Goal: Use online tool/utility: Use online tool/utility

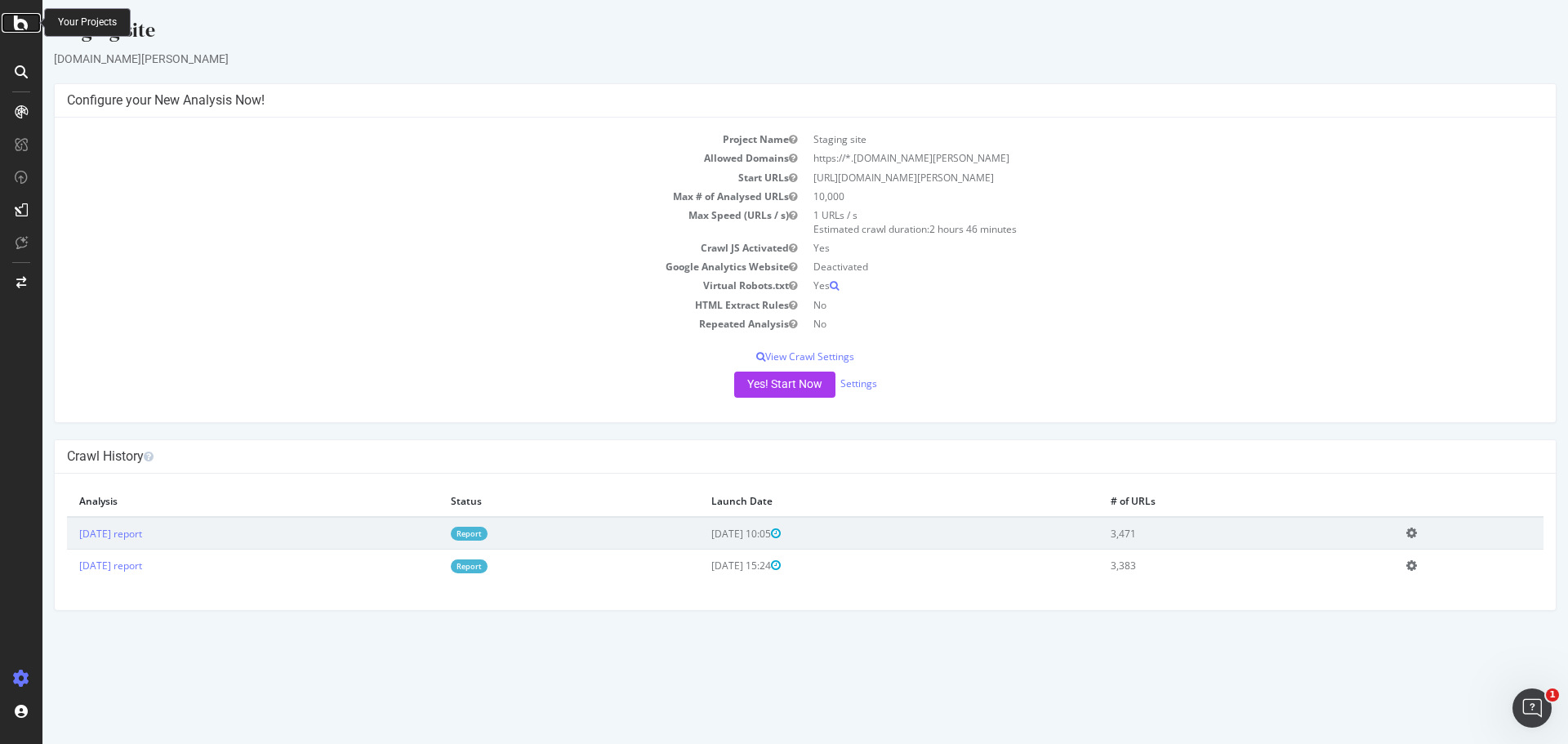
click at [17, 28] on icon at bounding box center [20, 23] width 14 height 19
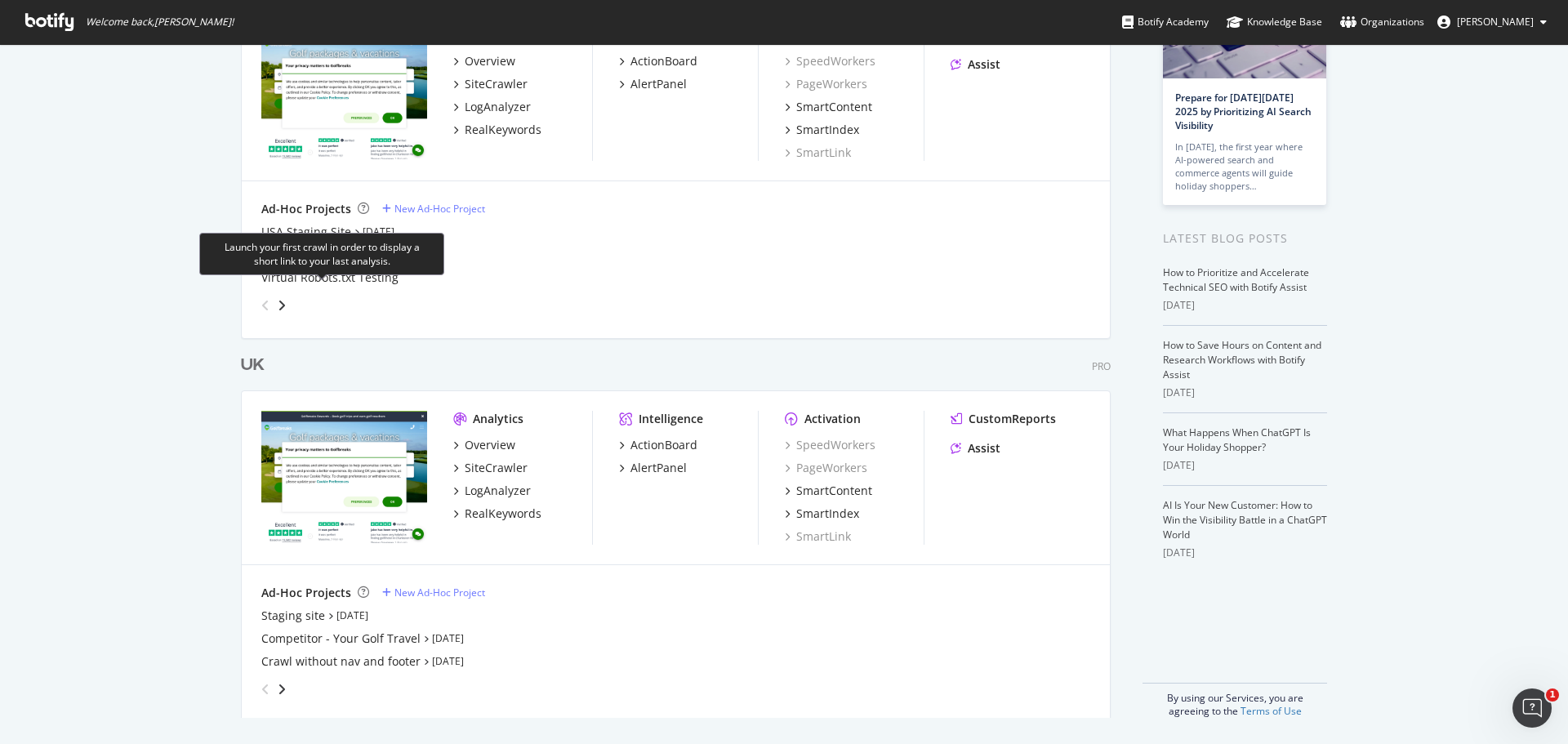
scroll to position [72, 0]
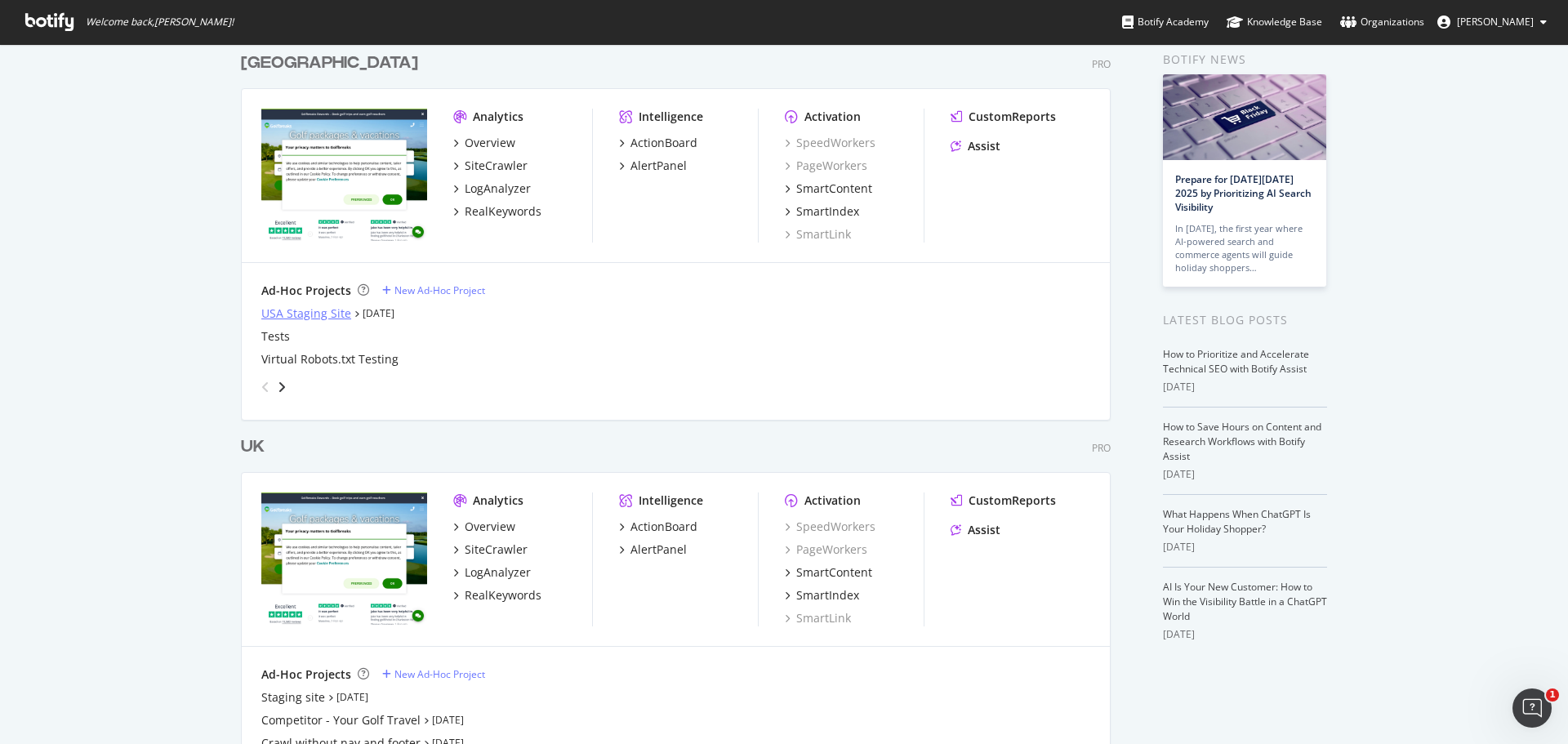
click at [323, 312] on div "USA Staging Site" at bounding box center [306, 313] width 90 height 16
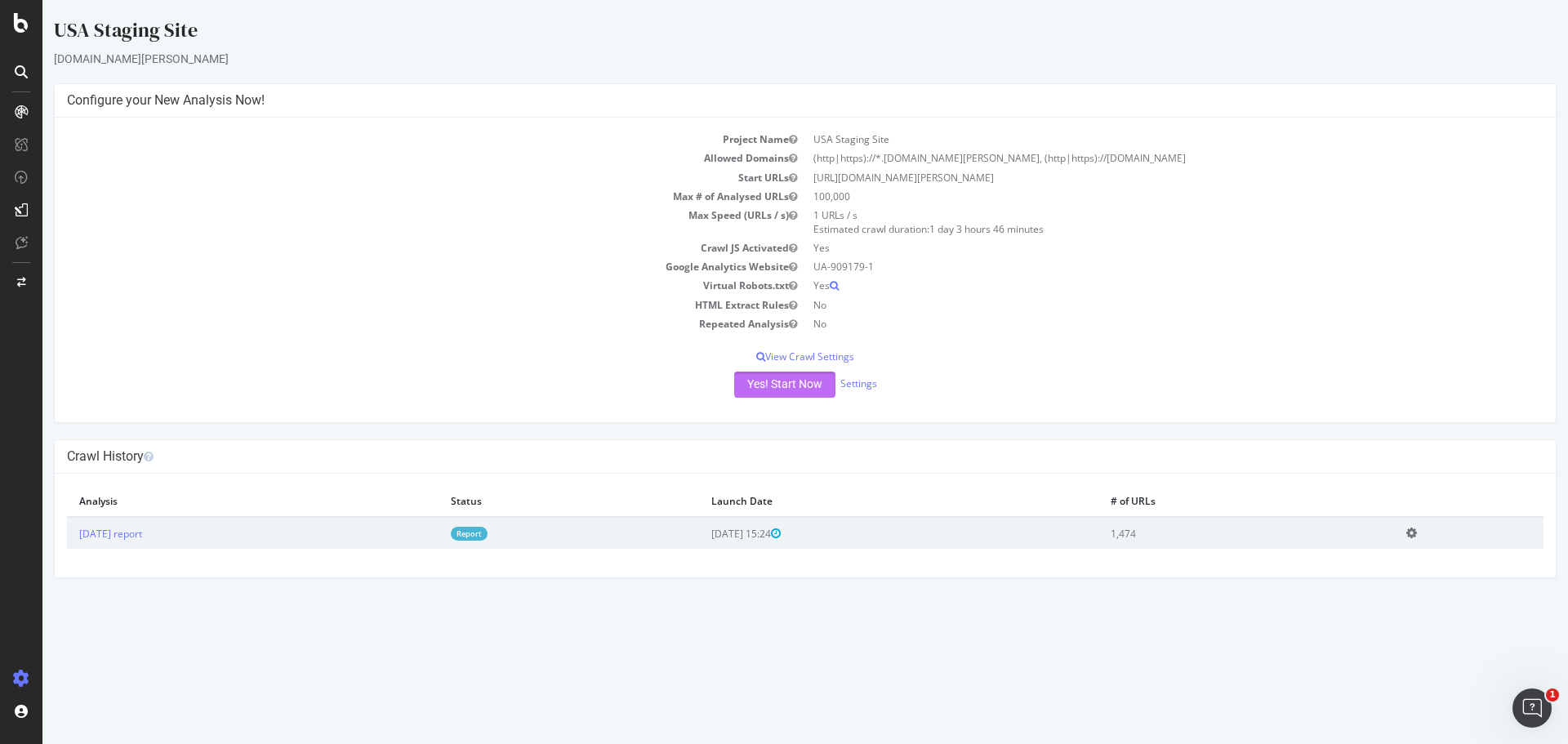
click at [778, 383] on button "Yes! Start Now" at bounding box center [784, 385] width 101 height 26
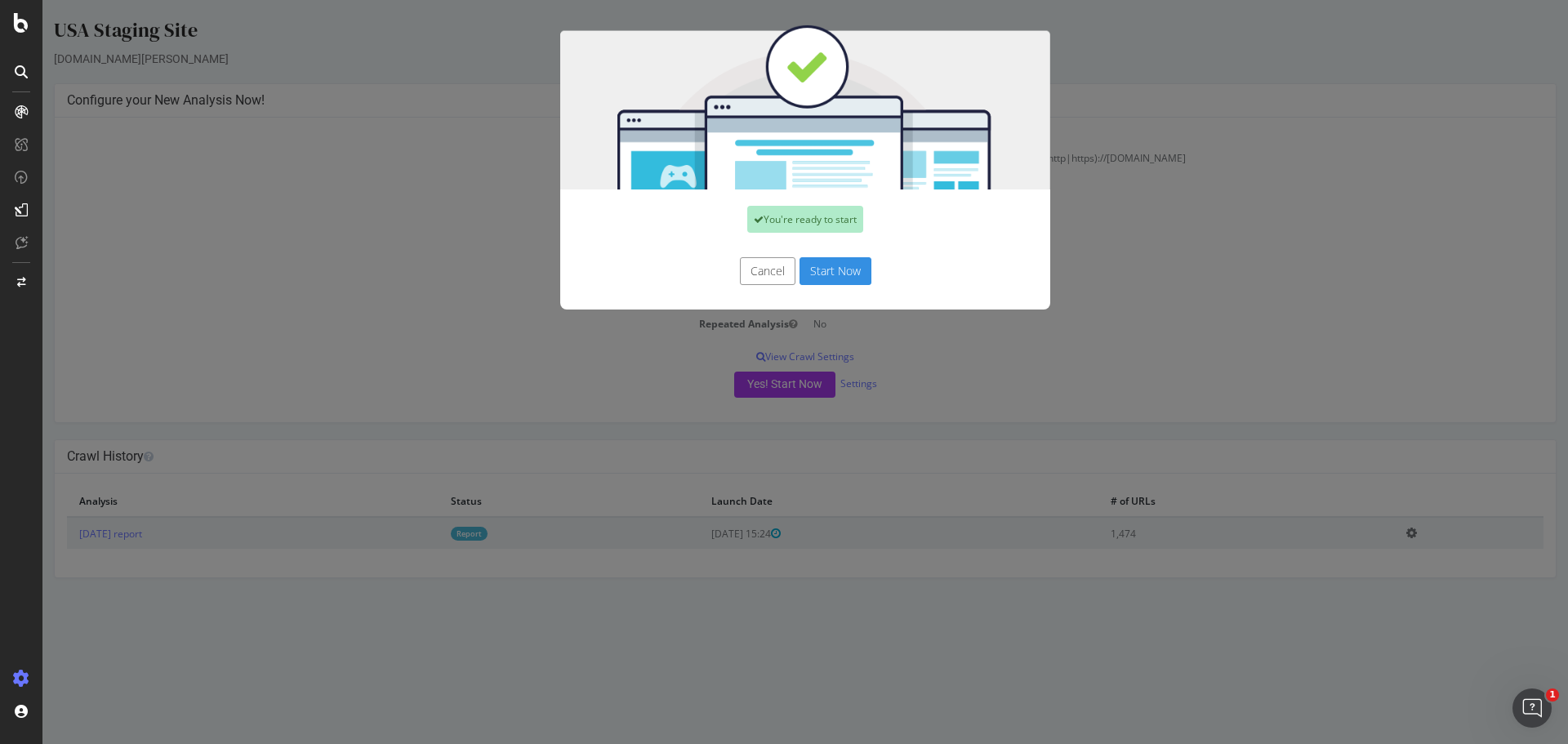
click at [839, 272] on button "Start Now" at bounding box center [836, 271] width 71 height 28
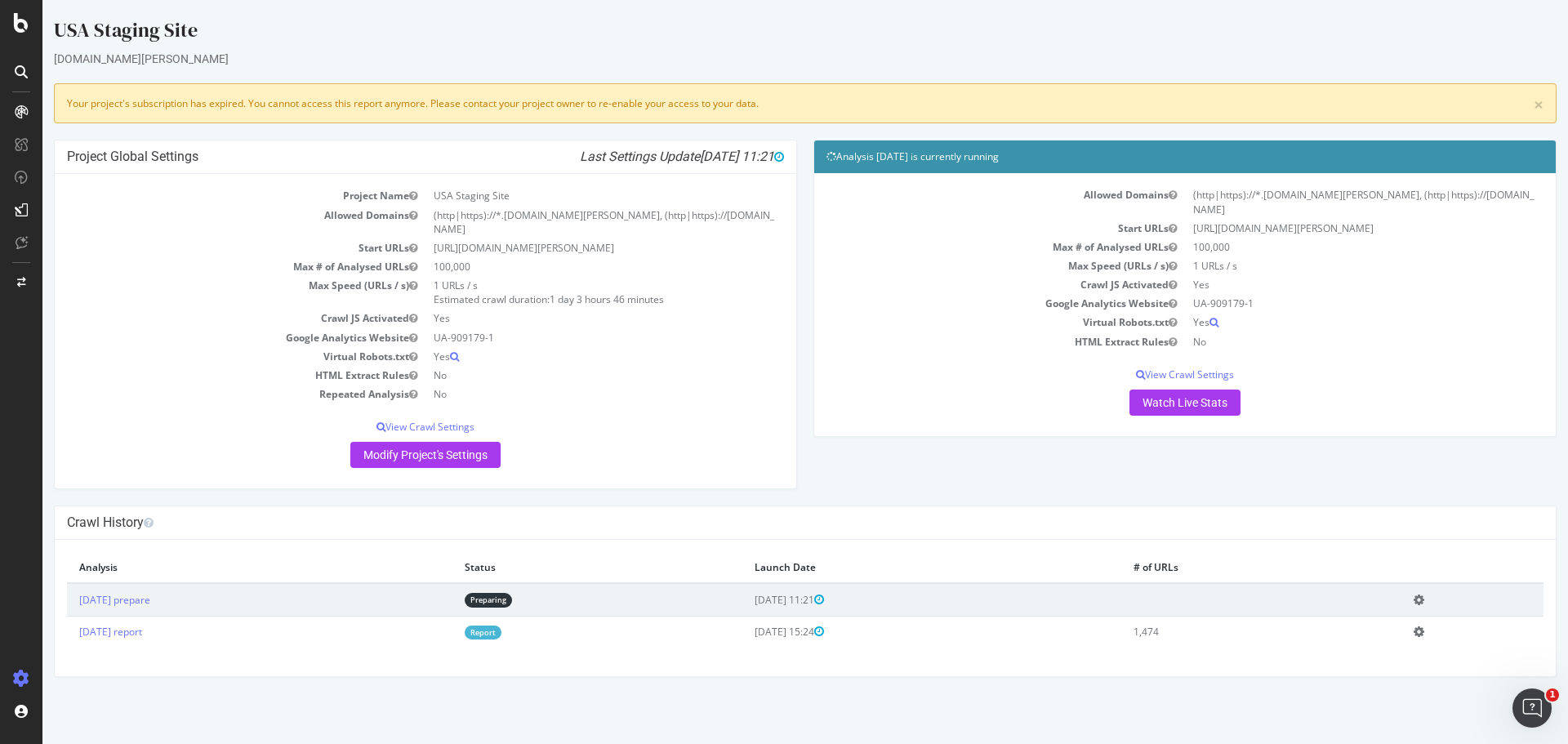
click at [743, 45] on div "USA Staging Site" at bounding box center [806, 34] width 1503 height 35
click at [1542, 105] on link "×" at bounding box center [1539, 105] width 10 height 17
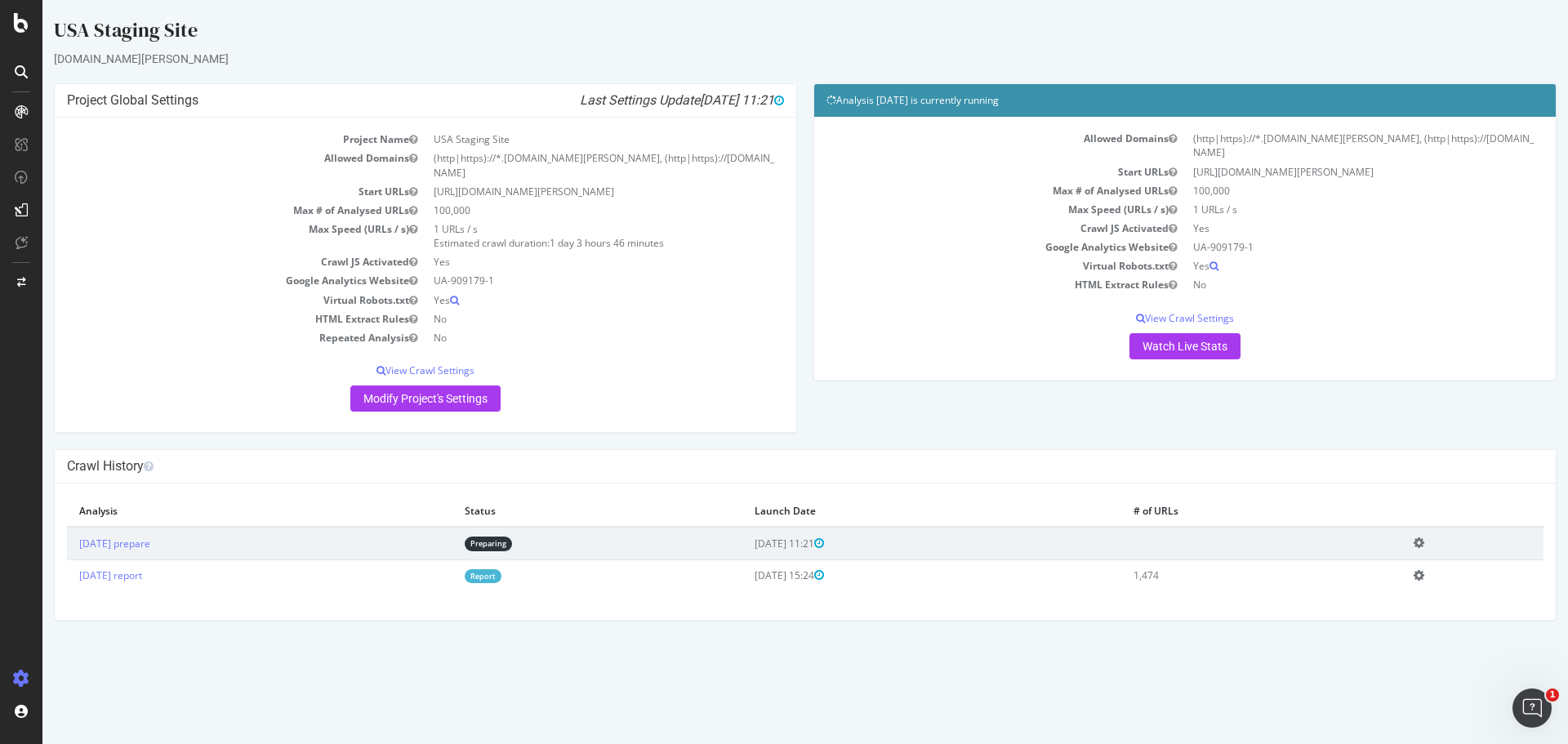
drag, startPoint x: 1052, startPoint y: 37, endPoint x: 904, endPoint y: 13, distance: 149.9
click at [1049, 40] on div "USA Staging Site" at bounding box center [806, 34] width 1503 height 35
click at [412, 14] on body "USA Staging Site [DOMAIN_NAME][PERSON_NAME] × × Project Global Settings Last Se…" at bounding box center [805, 310] width 1525 height 621
click at [1002, 29] on div "USA Staging Site" at bounding box center [806, 34] width 1503 height 35
